Goal: Task Accomplishment & Management: Manage account settings

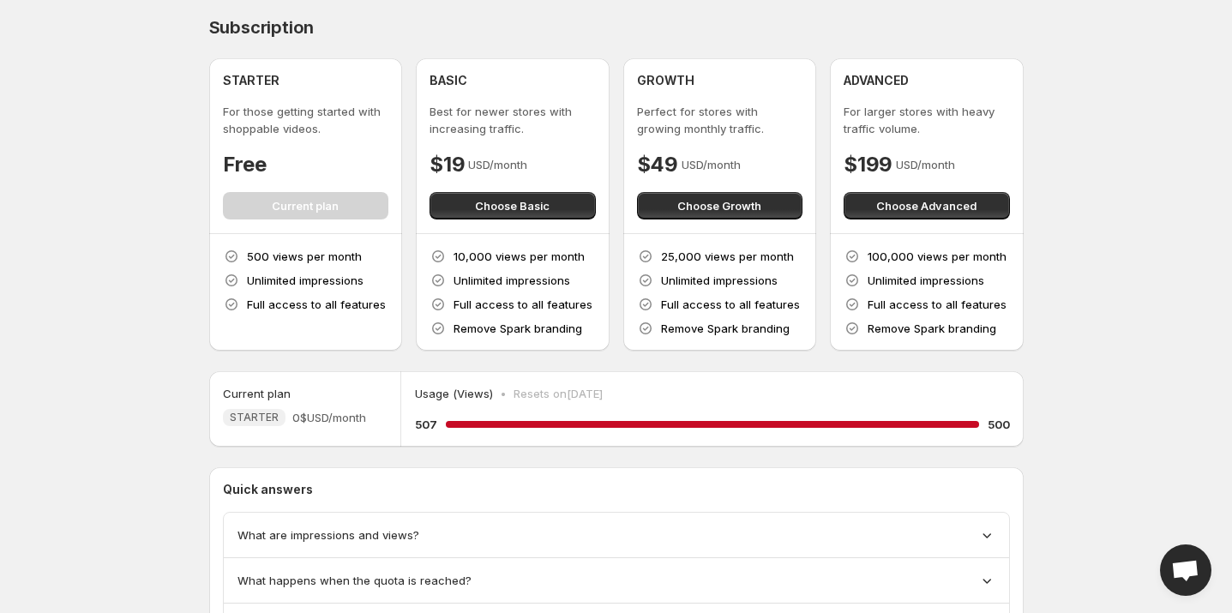
click at [447, 392] on p "Usage (Views)" at bounding box center [454, 393] width 78 height 17
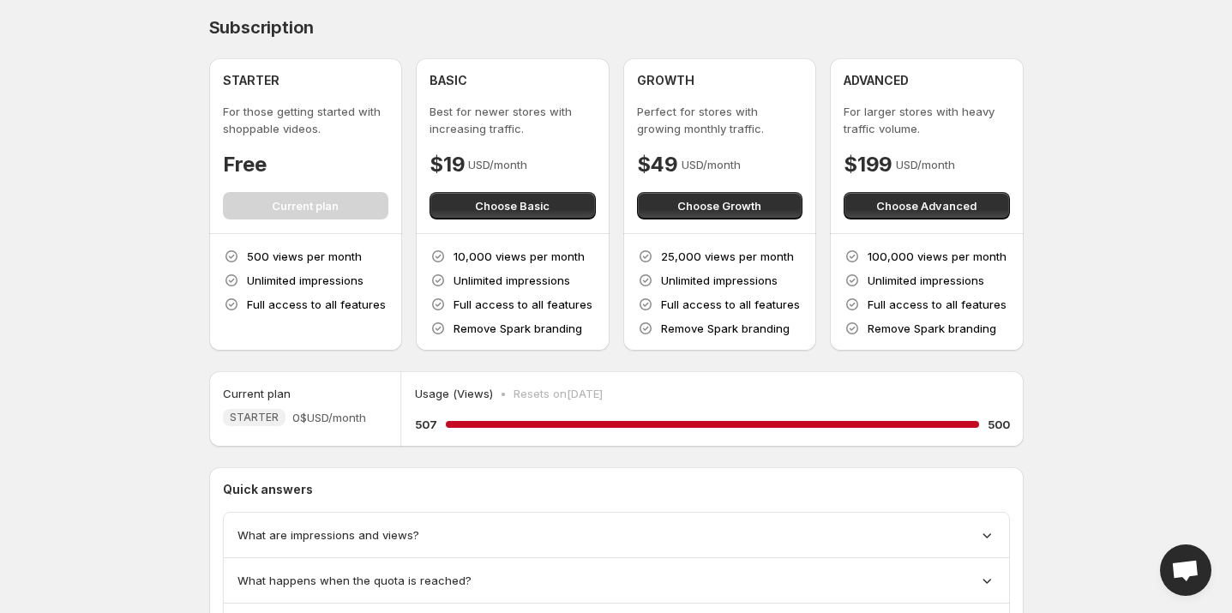
click at [447, 392] on p "Usage (Views)" at bounding box center [454, 393] width 78 height 17
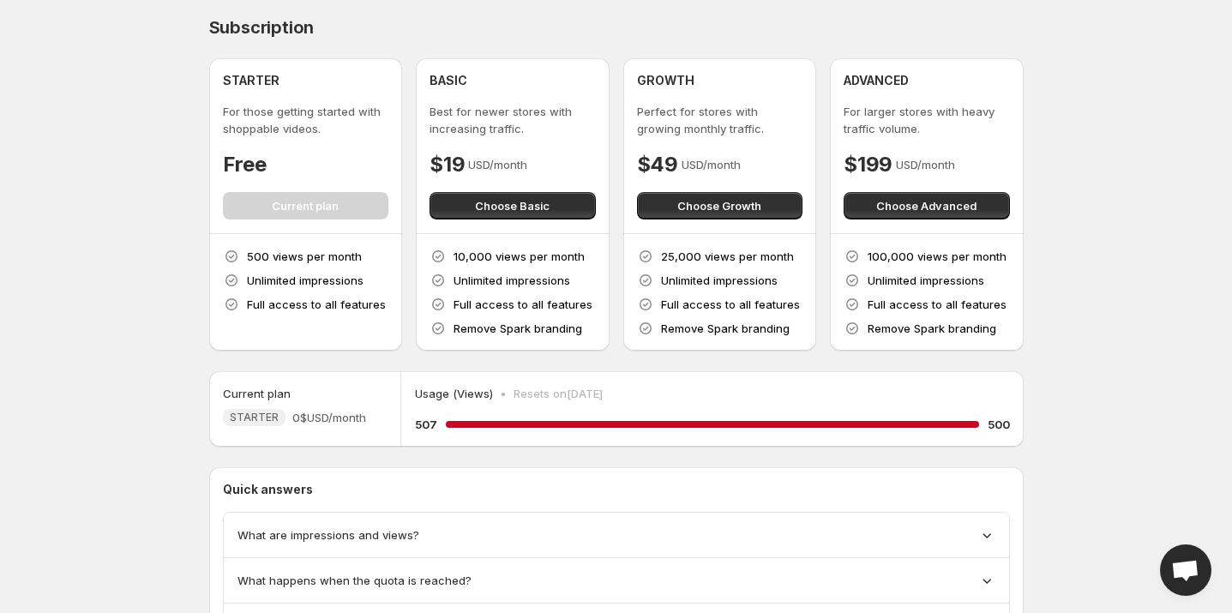
click at [83, 388] on body "Home Feeds Videos Subscription Settings Subscription STARTER For those getting …" at bounding box center [616, 306] width 1232 height 613
click at [430, 406] on div "Usage (Views) • Resets on [DATE] 507 100 % 500" at bounding box center [712, 409] width 594 height 48
